Goal: Navigation & Orientation: Find specific page/section

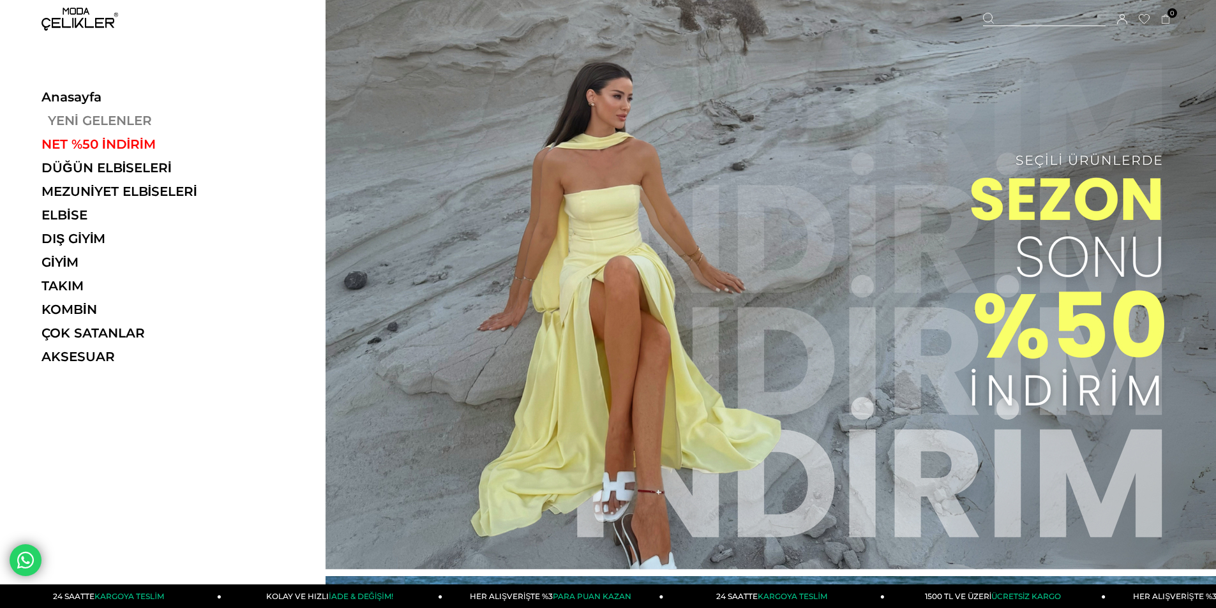
click at [97, 123] on link "YENİ GELENLER" at bounding box center [129, 120] width 176 height 15
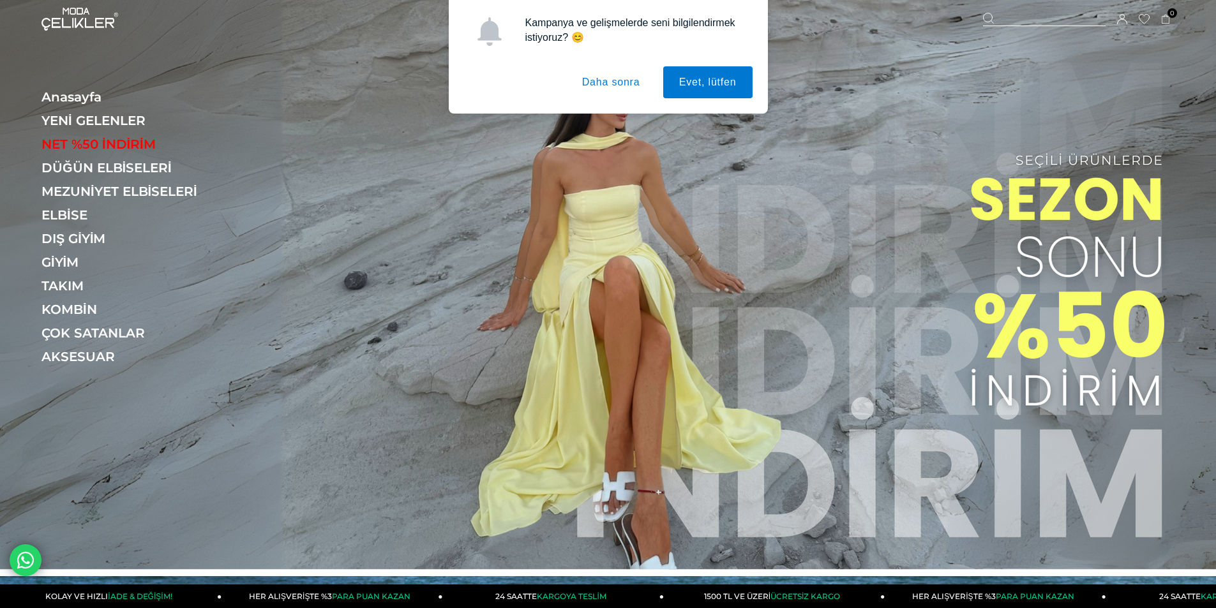
click at [594, 76] on button "Daha sonra" at bounding box center [611, 82] width 90 height 32
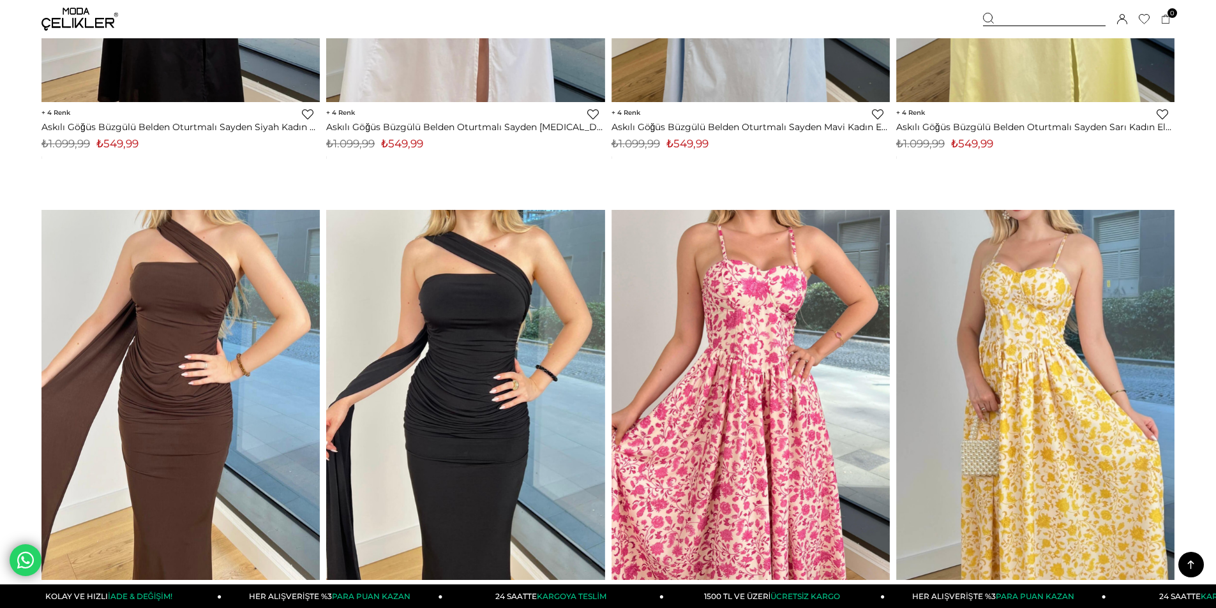
scroll to position [9255, 0]
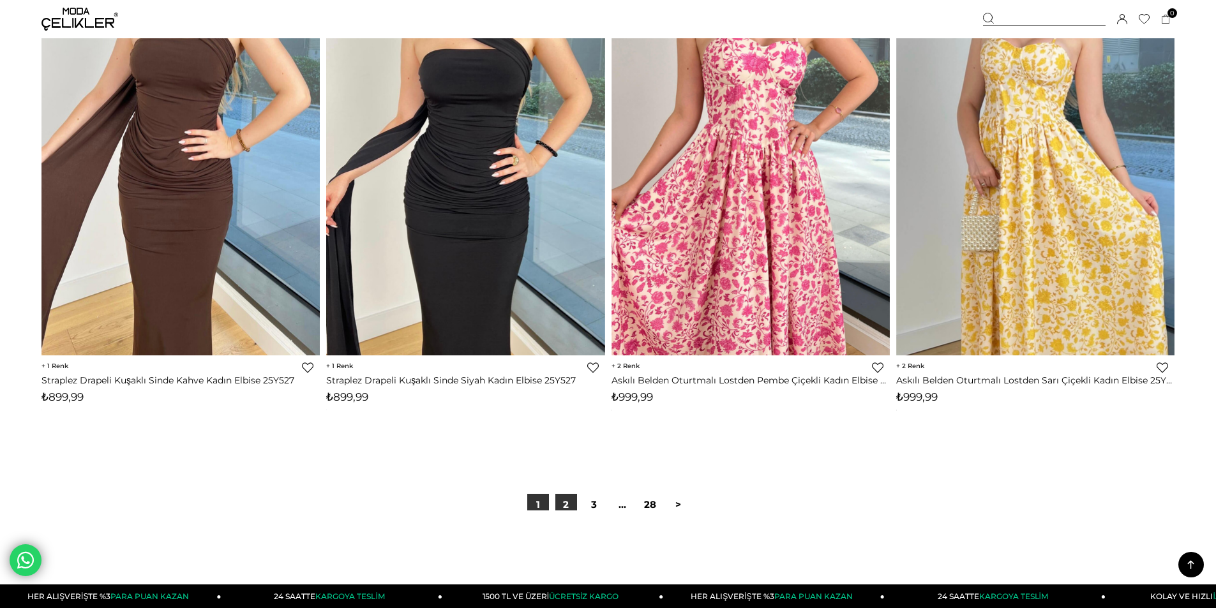
click at [564, 503] on link "2" at bounding box center [566, 505] width 22 height 22
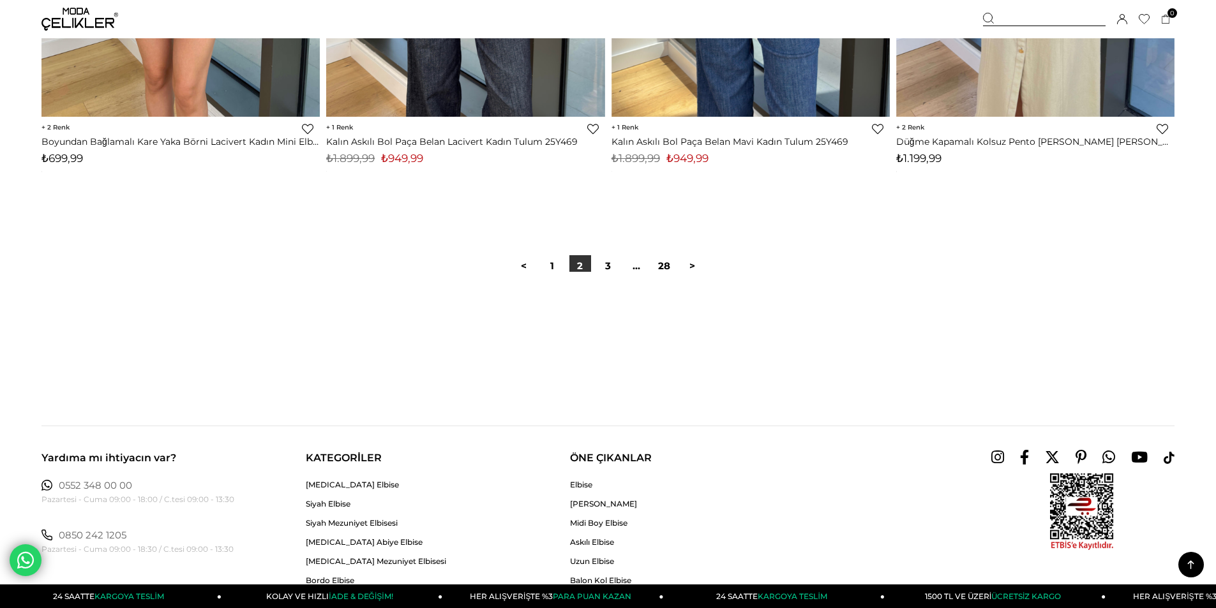
scroll to position [9255, 0]
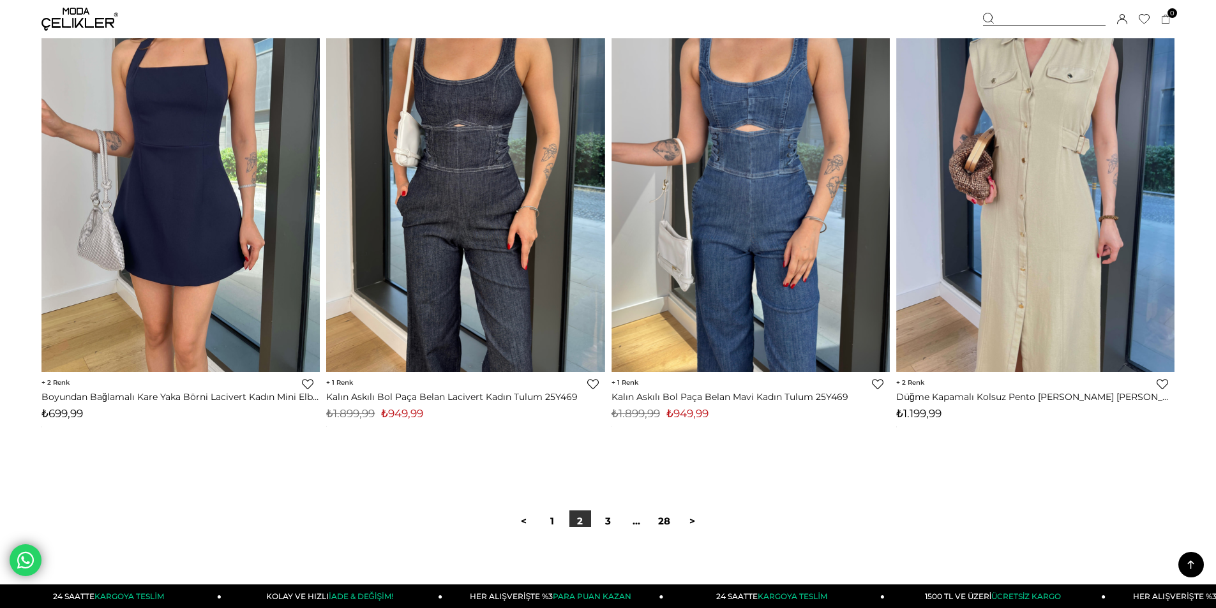
click at [51, 21] on img at bounding box center [79, 19] width 77 height 23
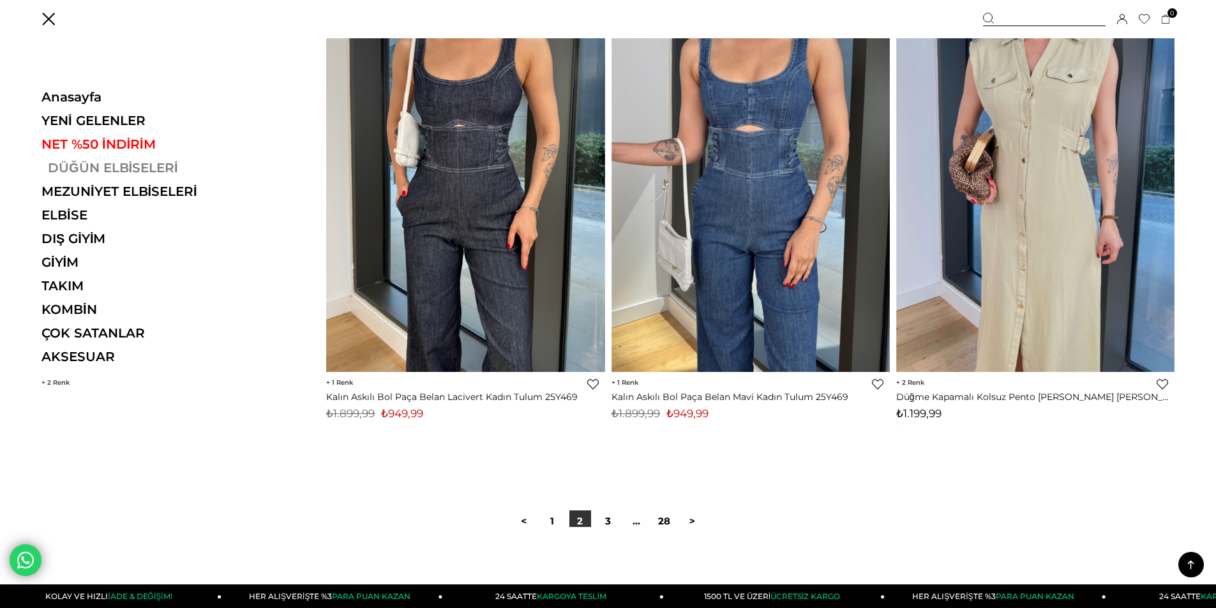
click at [79, 162] on link "DÜĞÜN ELBİSELERİ" at bounding box center [129, 167] width 176 height 15
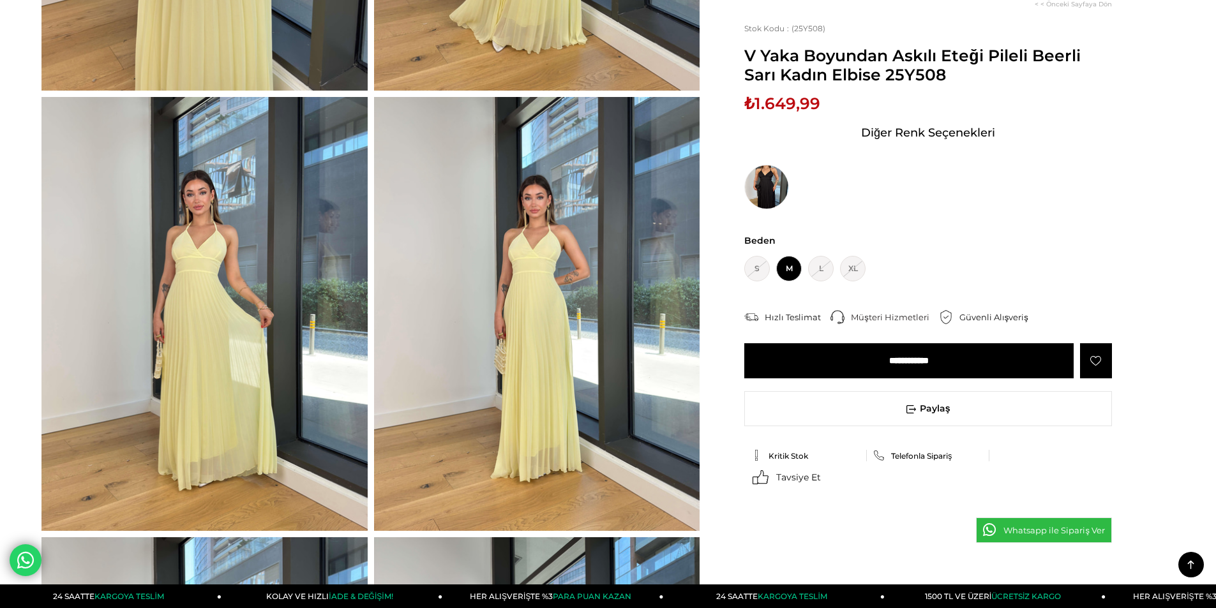
scroll to position [255, 0]
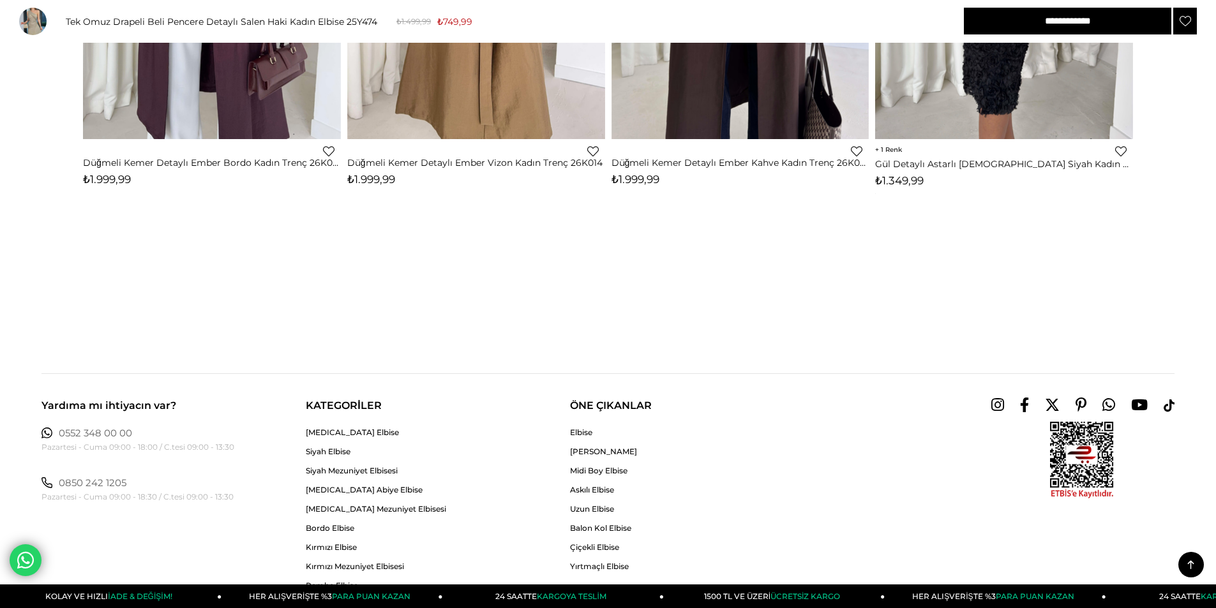
scroll to position [1979, 0]
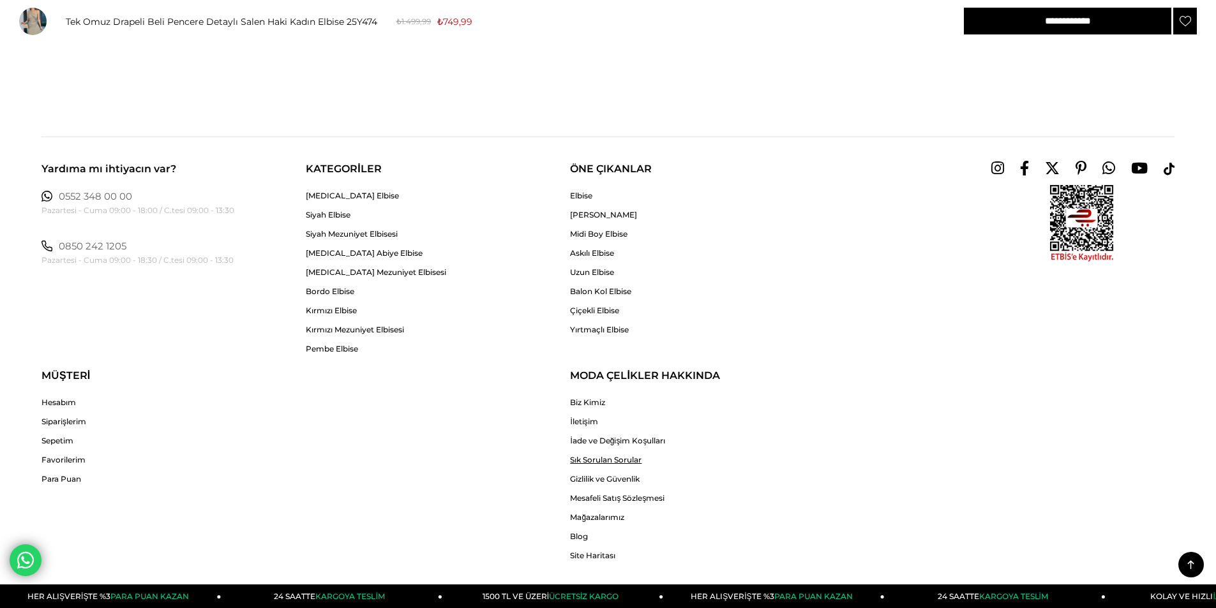
click at [595, 460] on link "Sık Sorulan Sorular" at bounding box center [617, 460] width 95 height 10
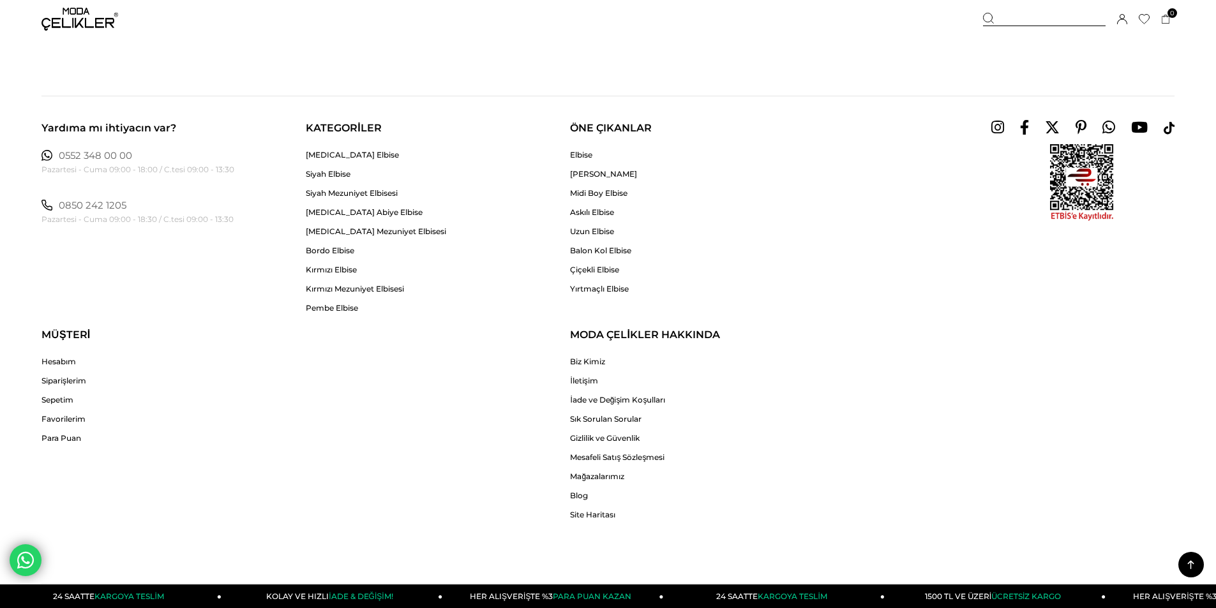
scroll to position [2530, 0]
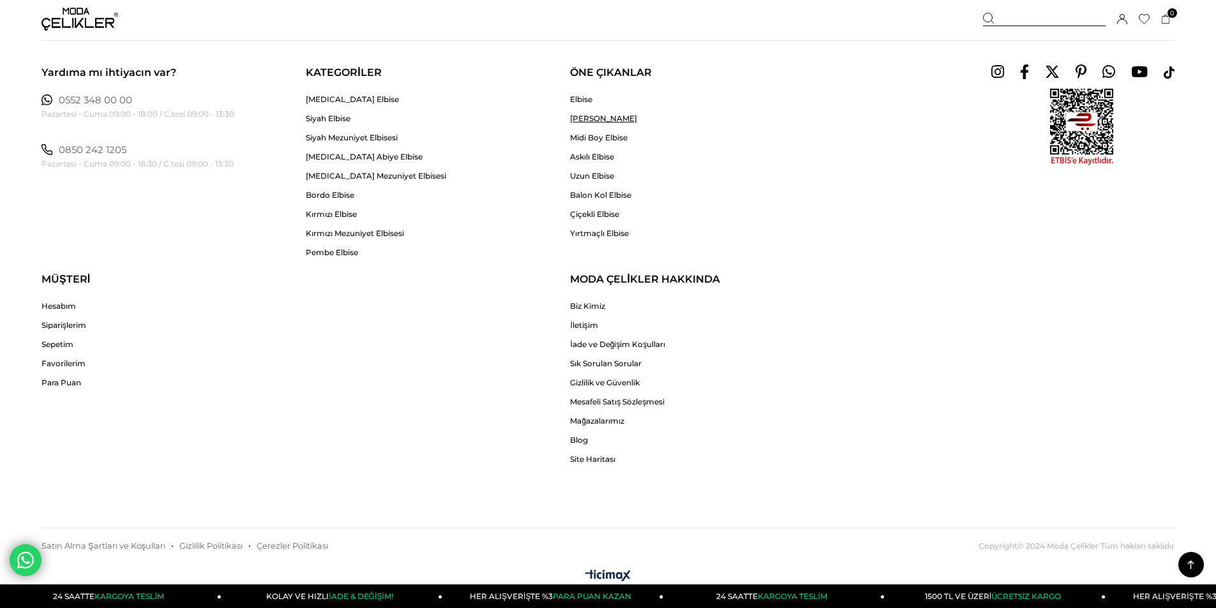
click at [612, 122] on link "[PERSON_NAME]" at bounding box center [603, 119] width 67 height 10
